Goal: Information Seeking & Learning: Understand process/instructions

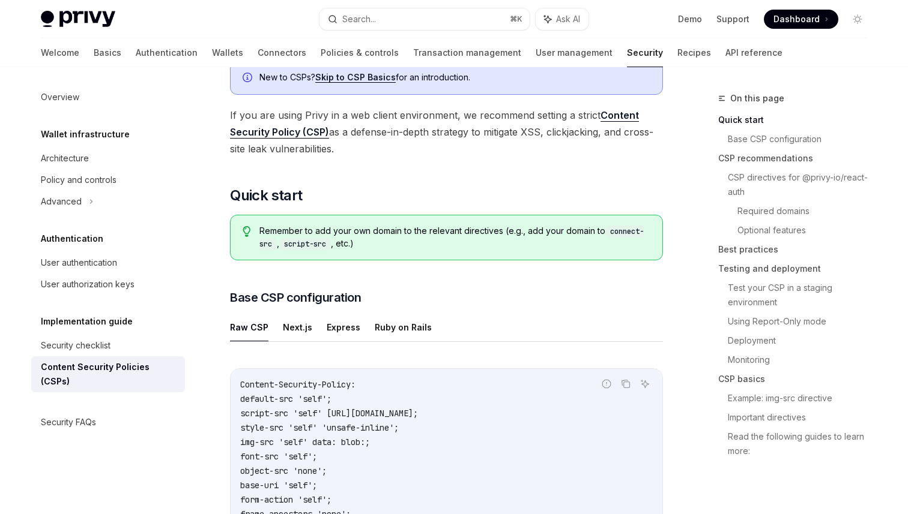
scroll to position [114, 0]
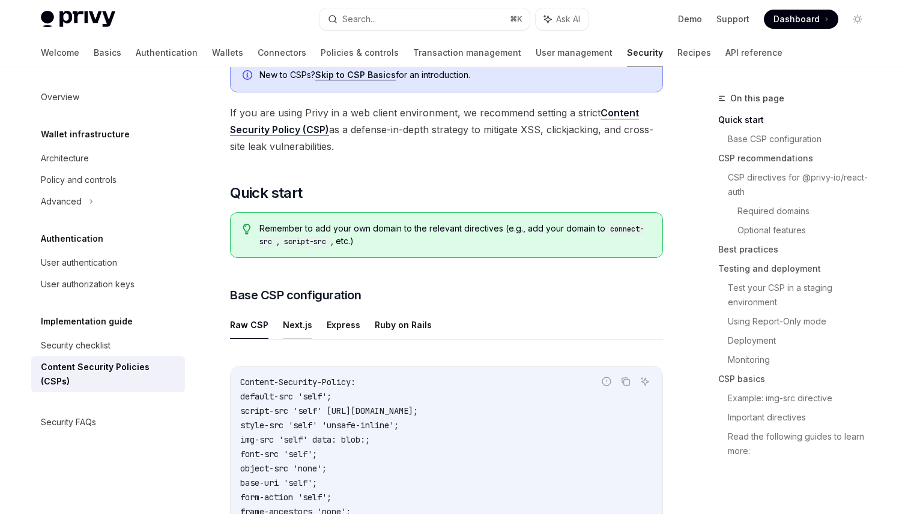
click at [287, 326] on button "Next.js" at bounding box center [297, 325] width 29 height 28
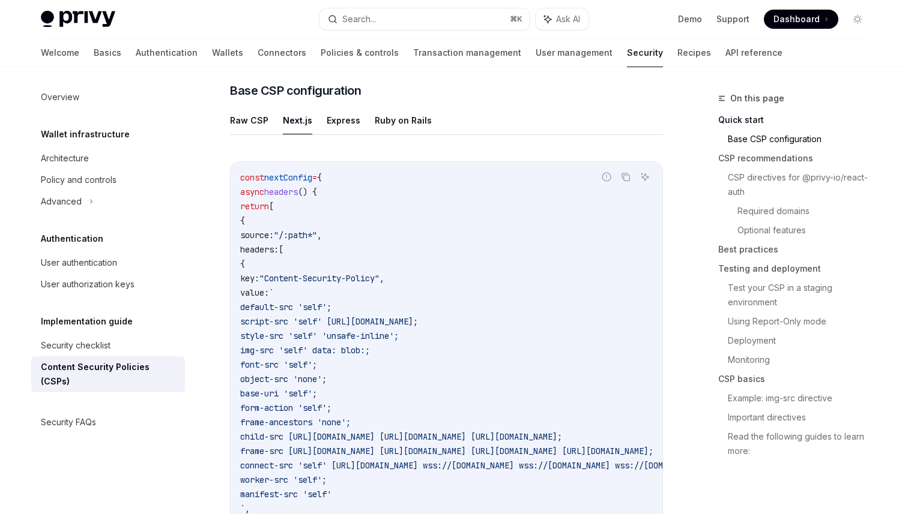
scroll to position [317, 0]
click at [256, 121] on button "Raw CSP" at bounding box center [249, 122] width 38 height 28
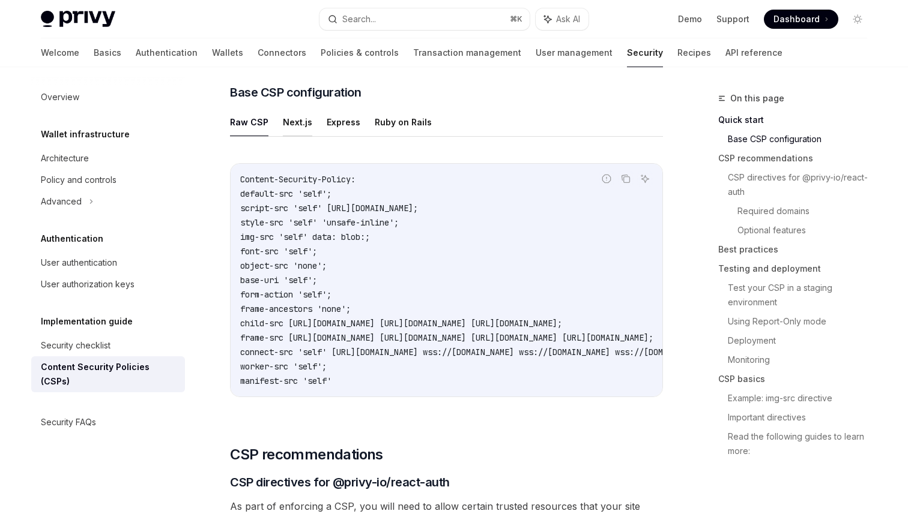
click at [286, 125] on button "Next.js" at bounding box center [297, 122] width 29 height 28
type textarea "*"
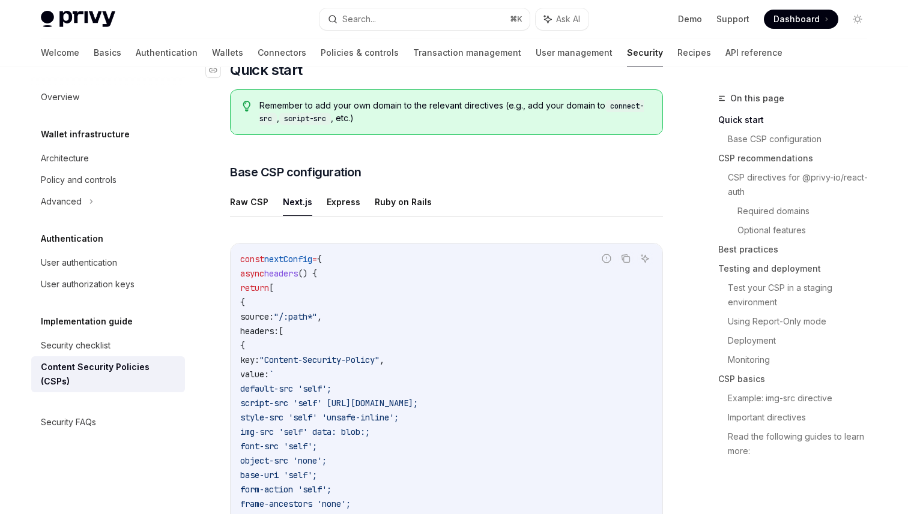
scroll to position [243, 0]
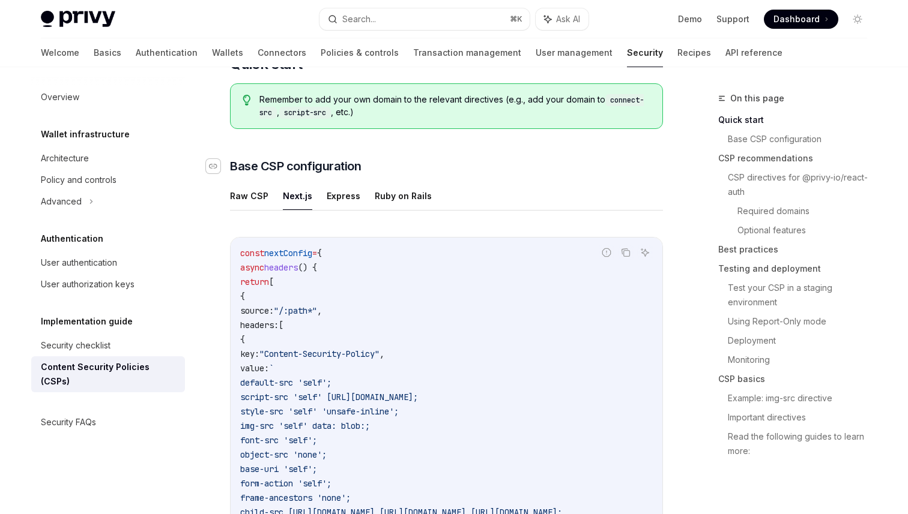
click at [214, 166] on icon "Navigate to header" at bounding box center [213, 166] width 8 height 7
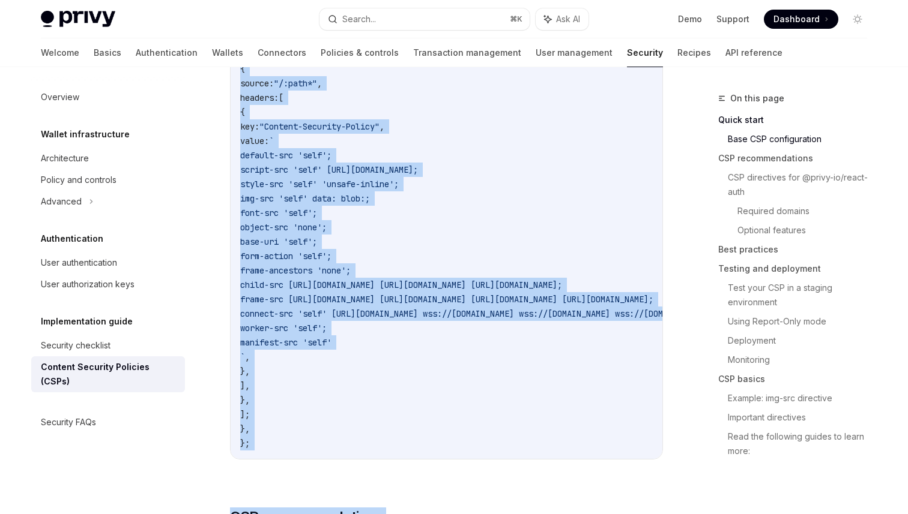
scroll to position [543, 0]
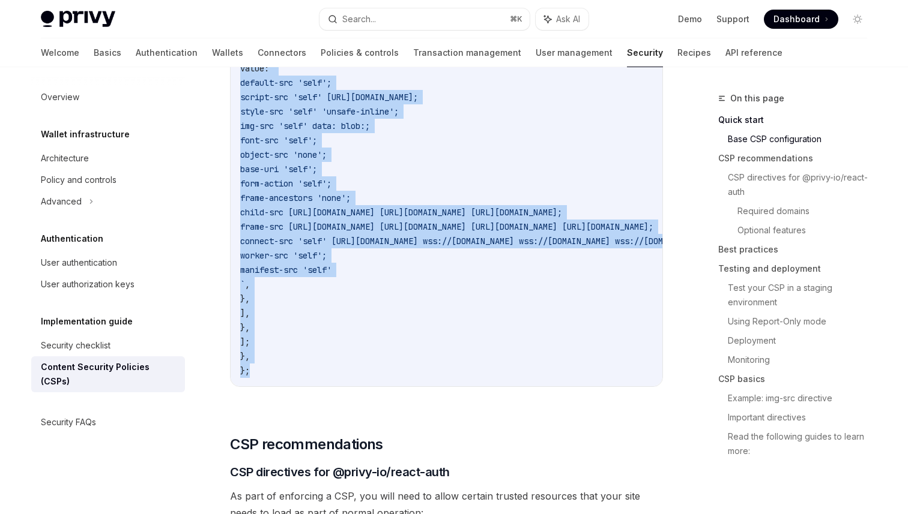
drag, startPoint x: 231, startPoint y: 97, endPoint x: 438, endPoint y: 378, distance: 349.5
copy div "Base CSP configuration Raw CSP Next.js Express Ruby on Rails Report incorrect c…"
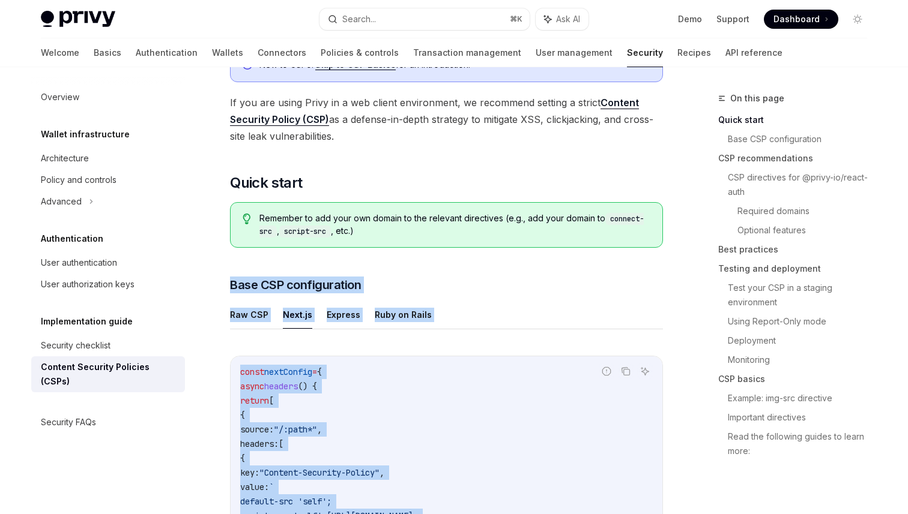
scroll to position [0, 0]
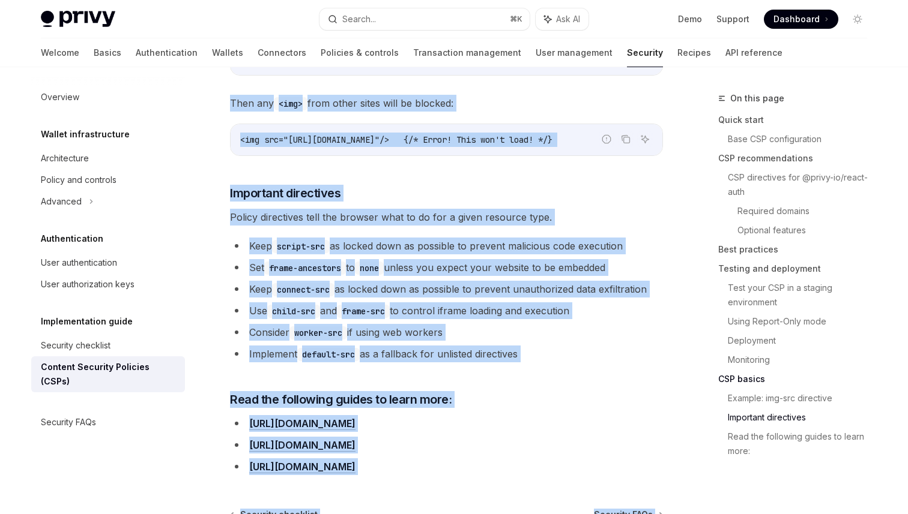
scroll to position [3174, 0]
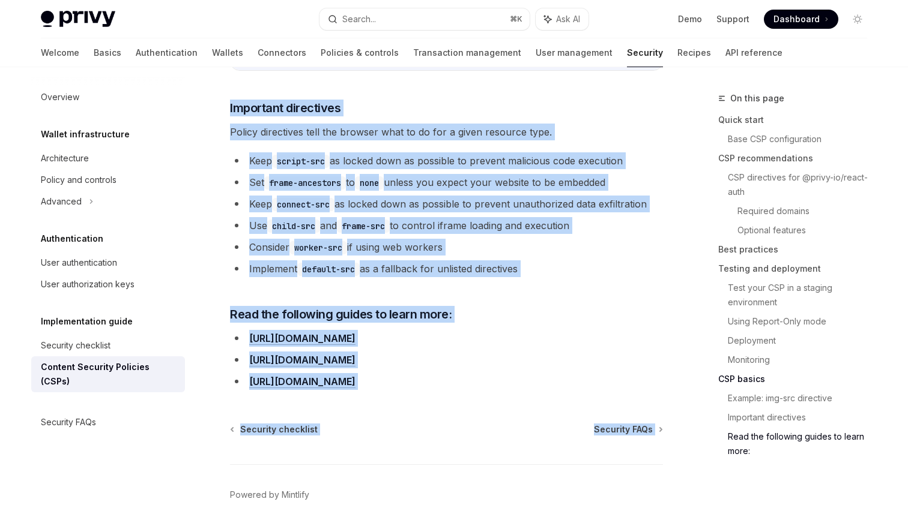
drag, startPoint x: 230, startPoint y: 121, endPoint x: 686, endPoint y: 357, distance: 513.8
copy div "Guidance for Content Security Policies (CSPs) OpenAI Open in ChatGPT OpenAI Ope…"
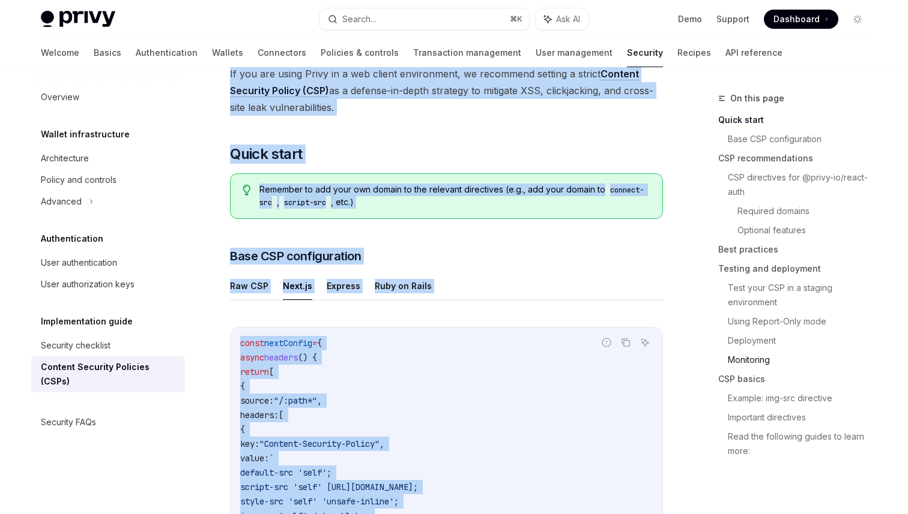
scroll to position [168, 0]
